Goal: Task Accomplishment & Management: Complete application form

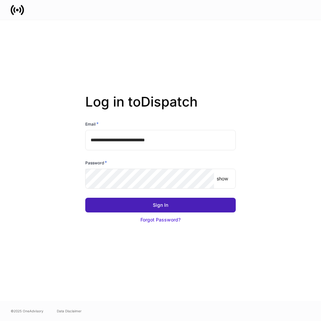
click at [159, 204] on div "Sign In" at bounding box center [160, 205] width 15 height 7
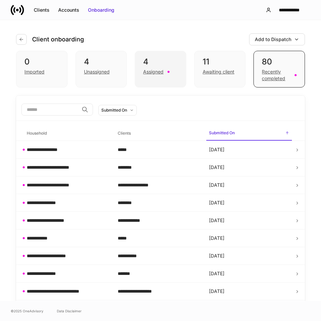
click at [155, 59] on div "4" at bounding box center [160, 61] width 35 height 11
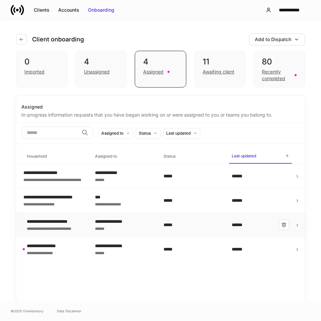
click at [82, 228] on div "**********" at bounding box center [55, 224] width 57 height 13
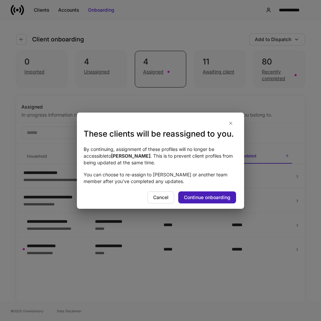
click at [197, 200] on div "Continue onboarding" at bounding box center [207, 197] width 46 height 7
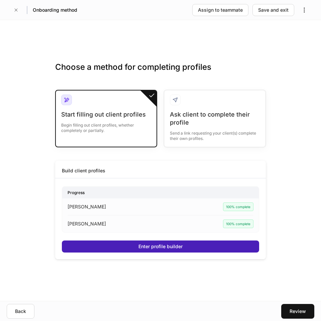
click at [156, 246] on div "Enter profile builder" at bounding box center [160, 246] width 44 height 7
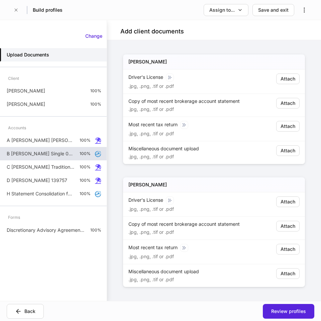
click at [49, 155] on p "B [PERSON_NAME] Single 061375" at bounding box center [40, 153] width 67 height 7
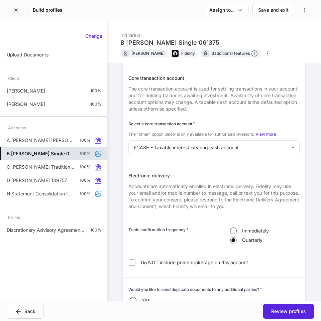
scroll to position [1194, 0]
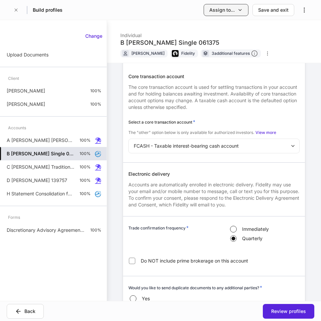
click at [243, 9] on icon "button" at bounding box center [239, 9] width 5 height 5
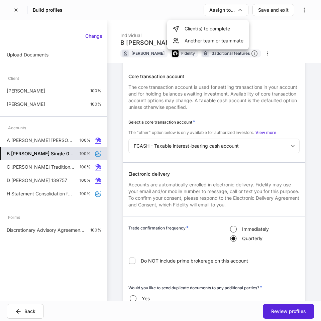
click at [216, 42] on li "Another team or teammate" at bounding box center [208, 41] width 82 height 12
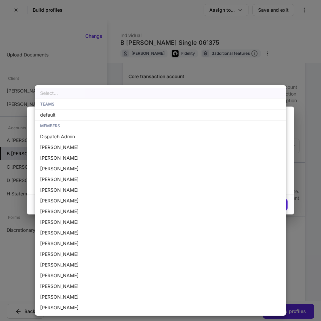
click at [79, 175] on body "**********" at bounding box center [160, 160] width 321 height 321
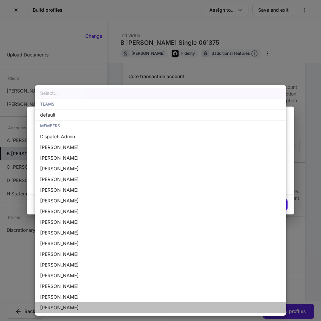
click at [71, 308] on li "[PERSON_NAME]" at bounding box center [160, 307] width 251 height 11
type input "**********"
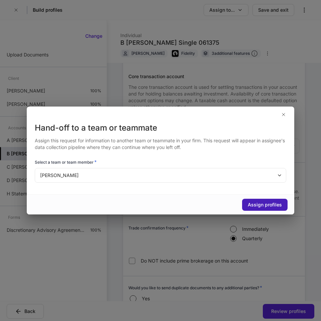
click at [262, 205] on div "Assign profiles" at bounding box center [265, 204] width 34 height 7
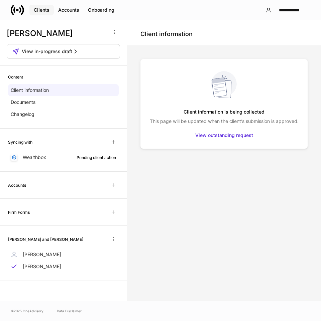
click at [40, 7] on div "Clients" at bounding box center [42, 10] width 16 height 7
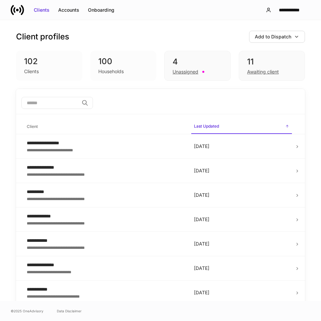
click at [15, 9] on icon at bounding box center [17, 9] width 13 height 13
click at [188, 63] on div "4" at bounding box center [196, 61] width 49 height 11
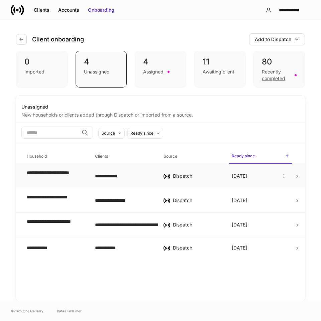
click at [86, 184] on td "**********" at bounding box center [55, 176] width 68 height 24
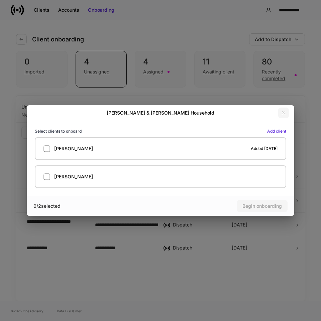
click at [284, 114] on icon "button" at bounding box center [283, 112] width 5 height 5
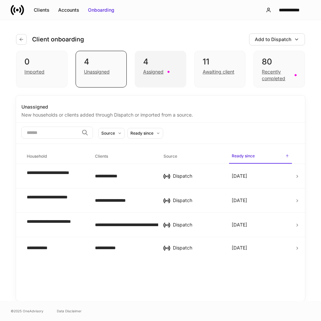
click at [163, 62] on div "4" at bounding box center [160, 61] width 35 height 11
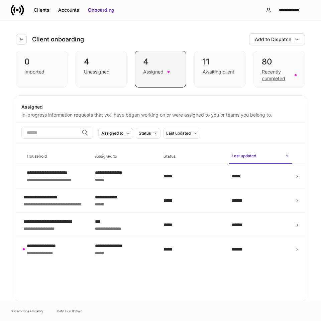
click at [155, 63] on div "4" at bounding box center [160, 61] width 35 height 11
click at [281, 64] on div "80" at bounding box center [279, 61] width 35 height 11
